Goal: Find specific page/section: Find specific page/section

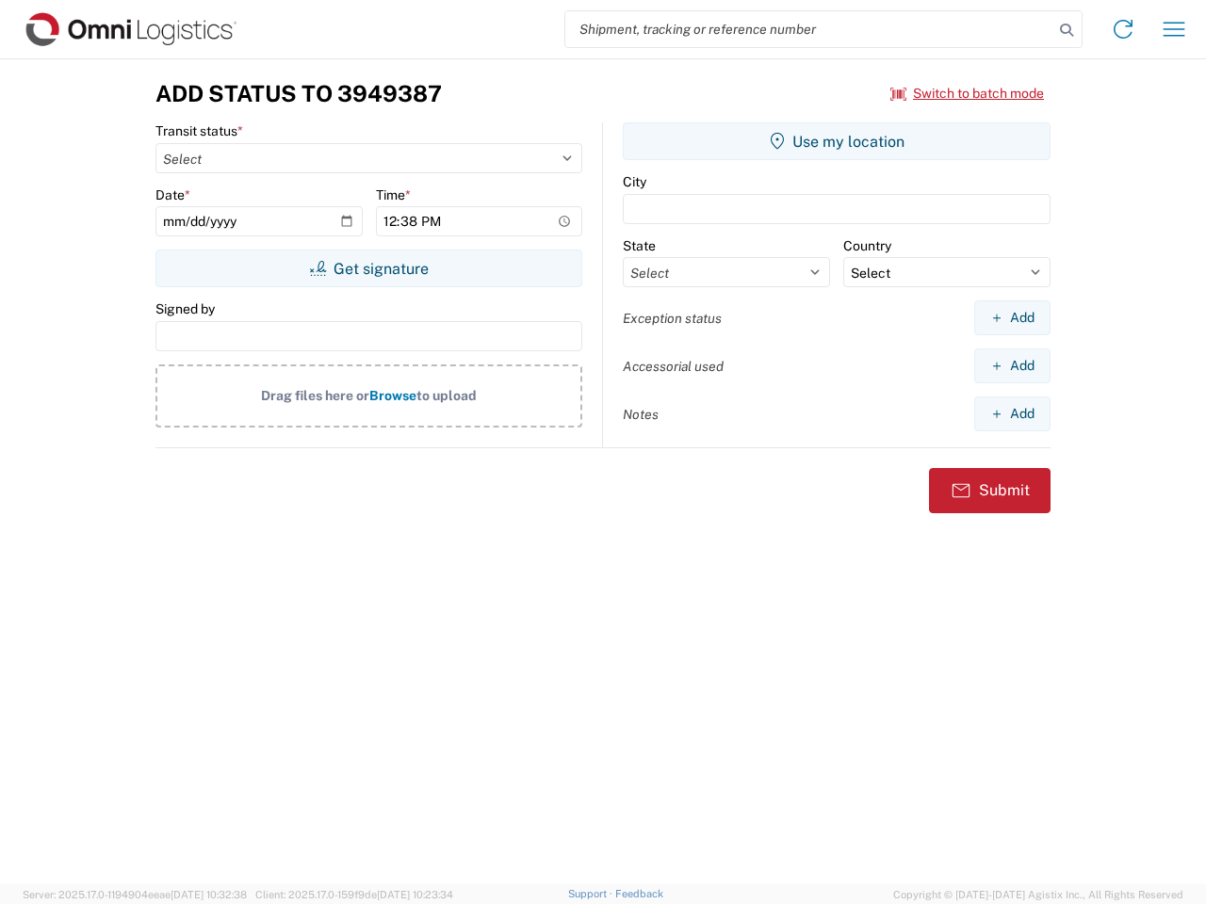
click at [809, 29] on input "search" at bounding box center [809, 29] width 488 height 36
click at [1067, 30] on icon at bounding box center [1066, 30] width 26 height 26
click at [1123, 29] on icon at bounding box center [1123, 29] width 30 height 30
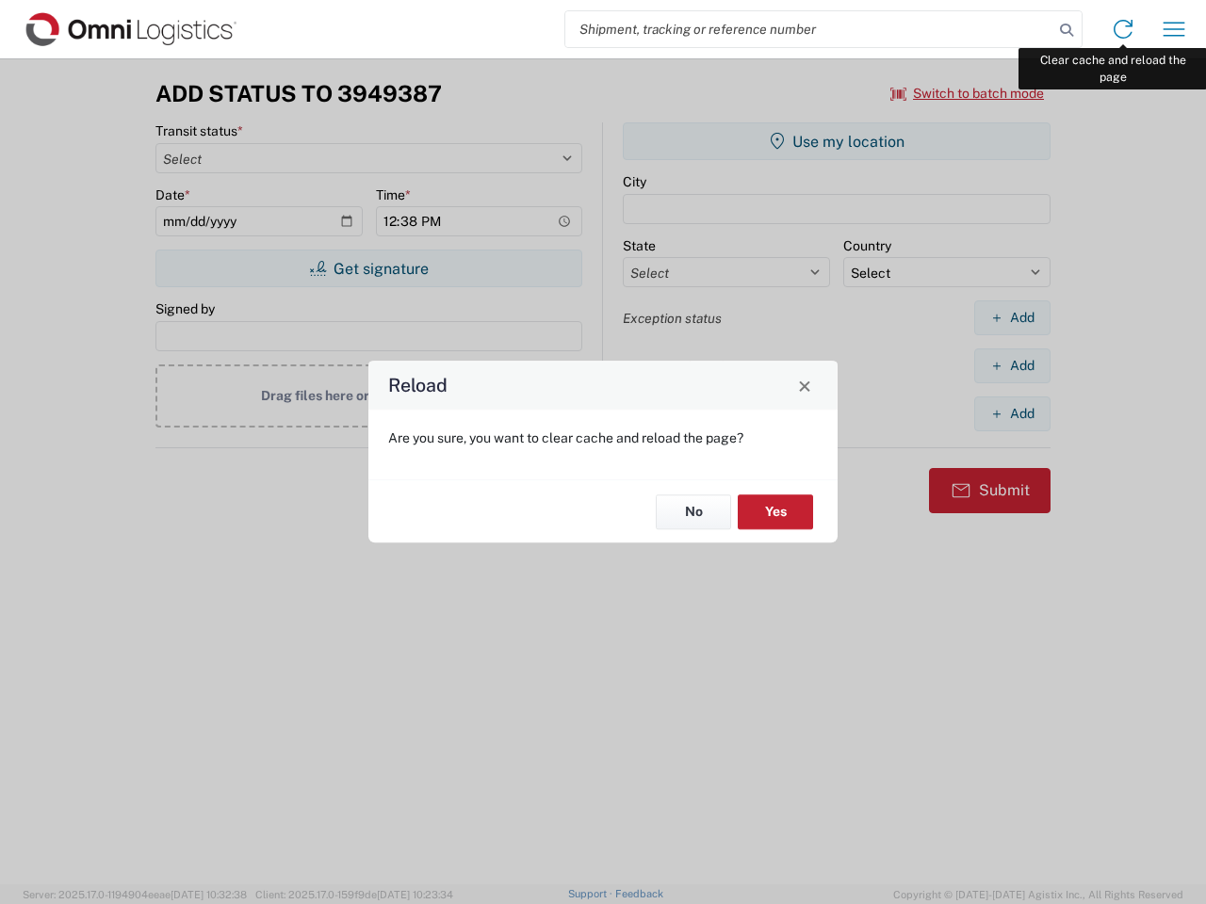
click at [1174, 29] on div "Reload Are you sure, you want to clear cache and reload the page? No Yes" at bounding box center [603, 452] width 1206 height 904
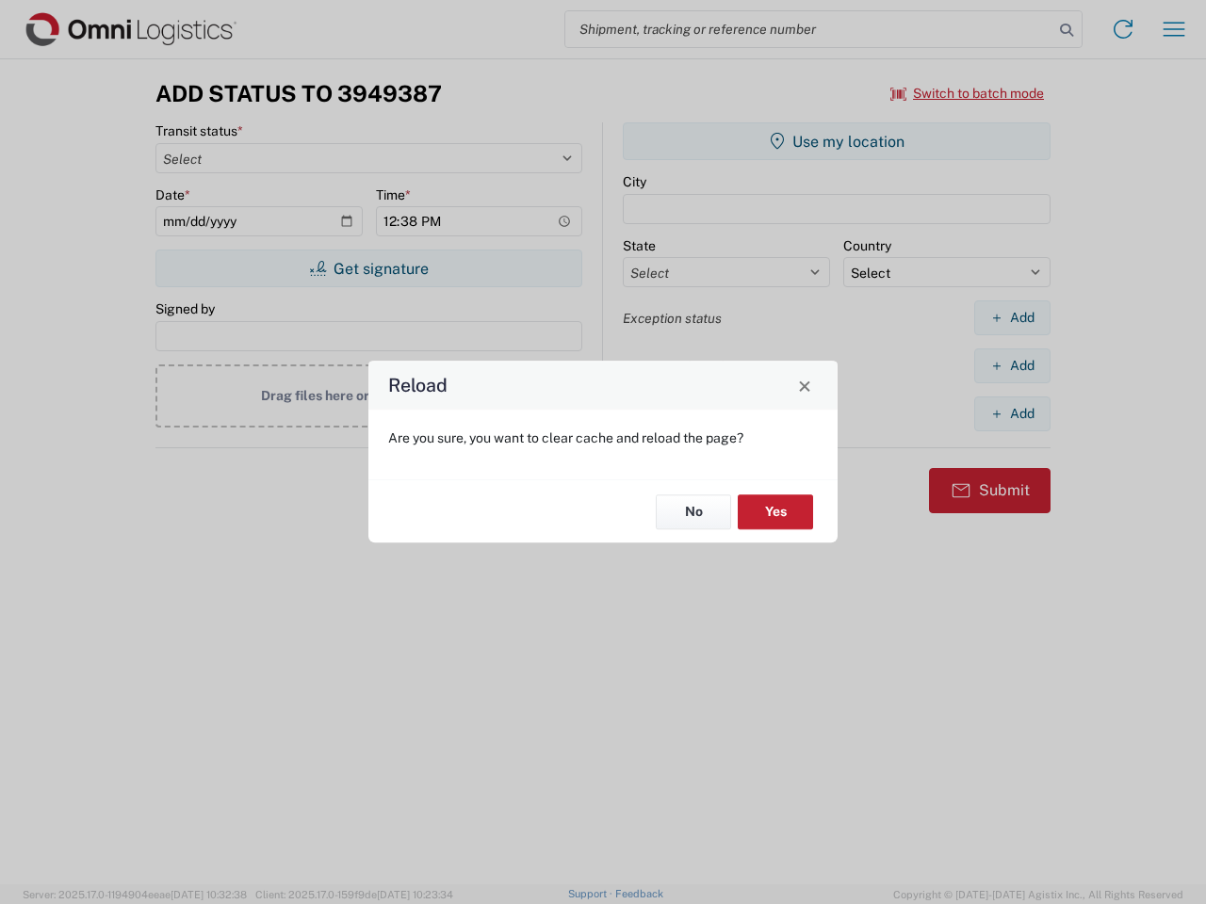
click at [968, 93] on div "Reload Are you sure, you want to clear cache and reload the page? No Yes" at bounding box center [603, 452] width 1206 height 904
click at [368, 269] on div "Reload Are you sure, you want to clear cache and reload the page? No Yes" at bounding box center [603, 452] width 1206 height 904
click at [837, 141] on div "Reload Are you sure, you want to clear cache and reload the page? No Yes" at bounding box center [603, 452] width 1206 height 904
click at [1012, 318] on div "Reload Are you sure, you want to clear cache and reload the page? No Yes" at bounding box center [603, 452] width 1206 height 904
click at [1012, 366] on div "Reload Are you sure, you want to clear cache and reload the page? No Yes" at bounding box center [603, 452] width 1206 height 904
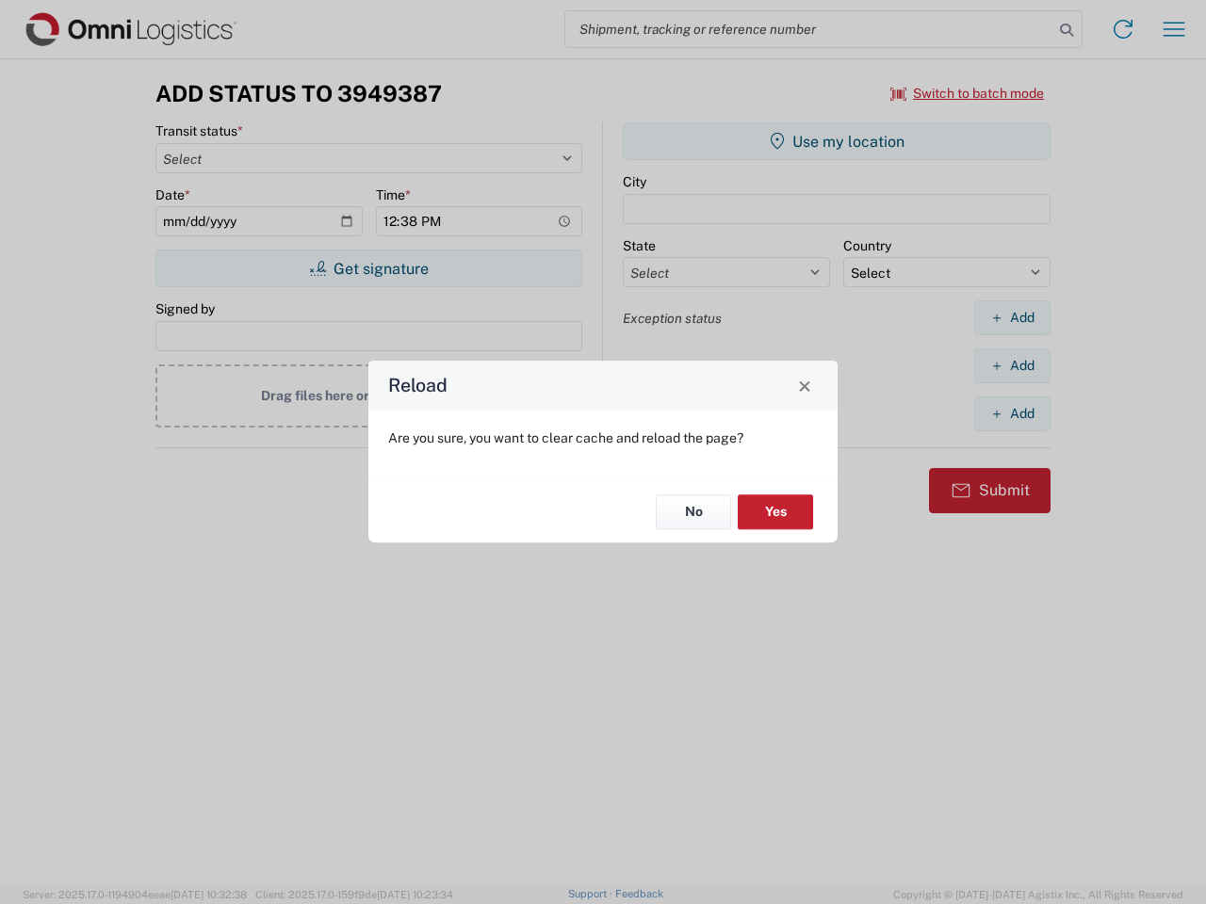
click at [1012, 414] on div "Reload Are you sure, you want to clear cache and reload the page? No Yes" at bounding box center [603, 452] width 1206 height 904
